Goal: Navigation & Orientation: Find specific page/section

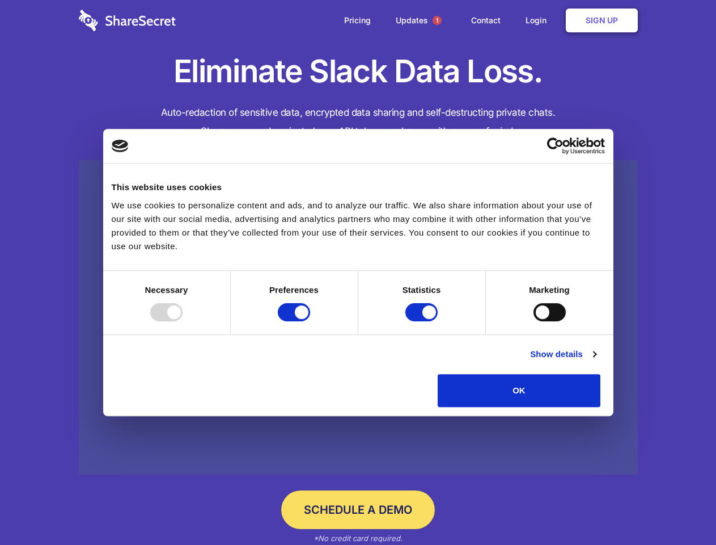
click at [183, 321] on div at bounding box center [166, 312] width 32 height 18
click at [310, 321] on input "Preferences" at bounding box center [294, 312] width 32 height 18
checkbox input "false"
click at [423, 321] on input "Statistics" at bounding box center [422, 312] width 32 height 18
checkbox input "false"
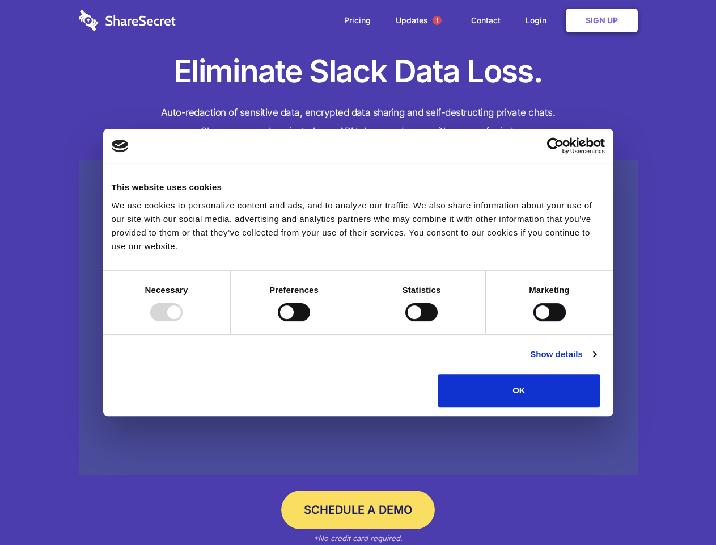
click at [534, 321] on input "Marketing" at bounding box center [550, 312] width 32 height 18
checkbox input "true"
click at [596, 361] on link "Show details" at bounding box center [563, 354] width 66 height 14
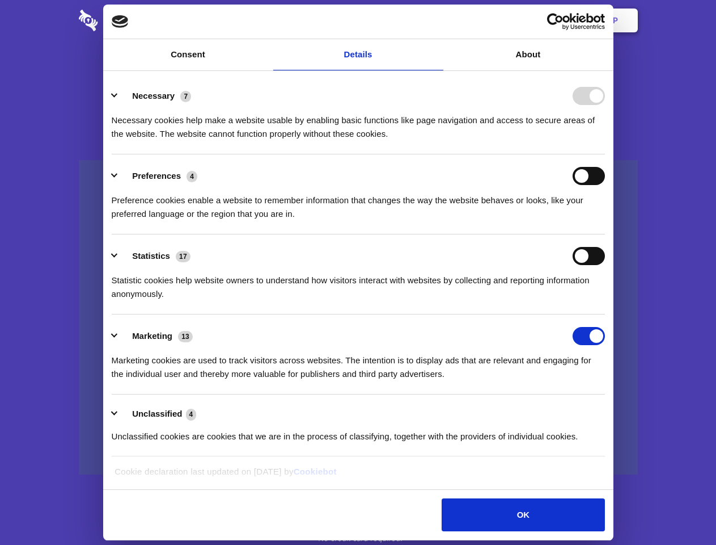
click at [605, 314] on li "Statistics 17 Statistic cookies help website owners to understand how visitors …" at bounding box center [358, 274] width 493 height 80
click at [437, 20] on span "1" at bounding box center [437, 20] width 18 height 18
